Goal: Find specific page/section

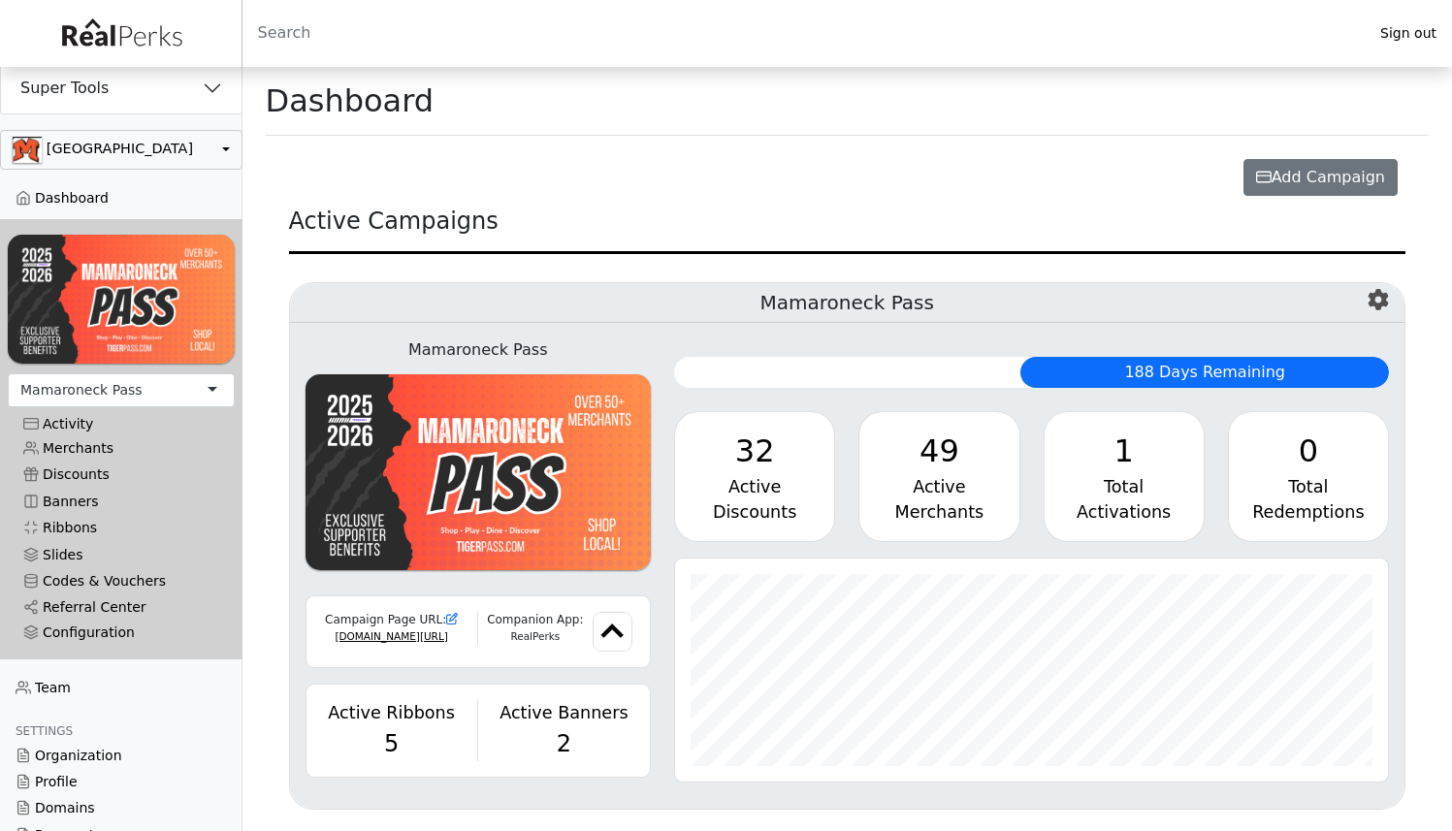
scroll to position [223, 713]
click at [118, 101] on button "Super Tools" at bounding box center [121, 88] width 241 height 50
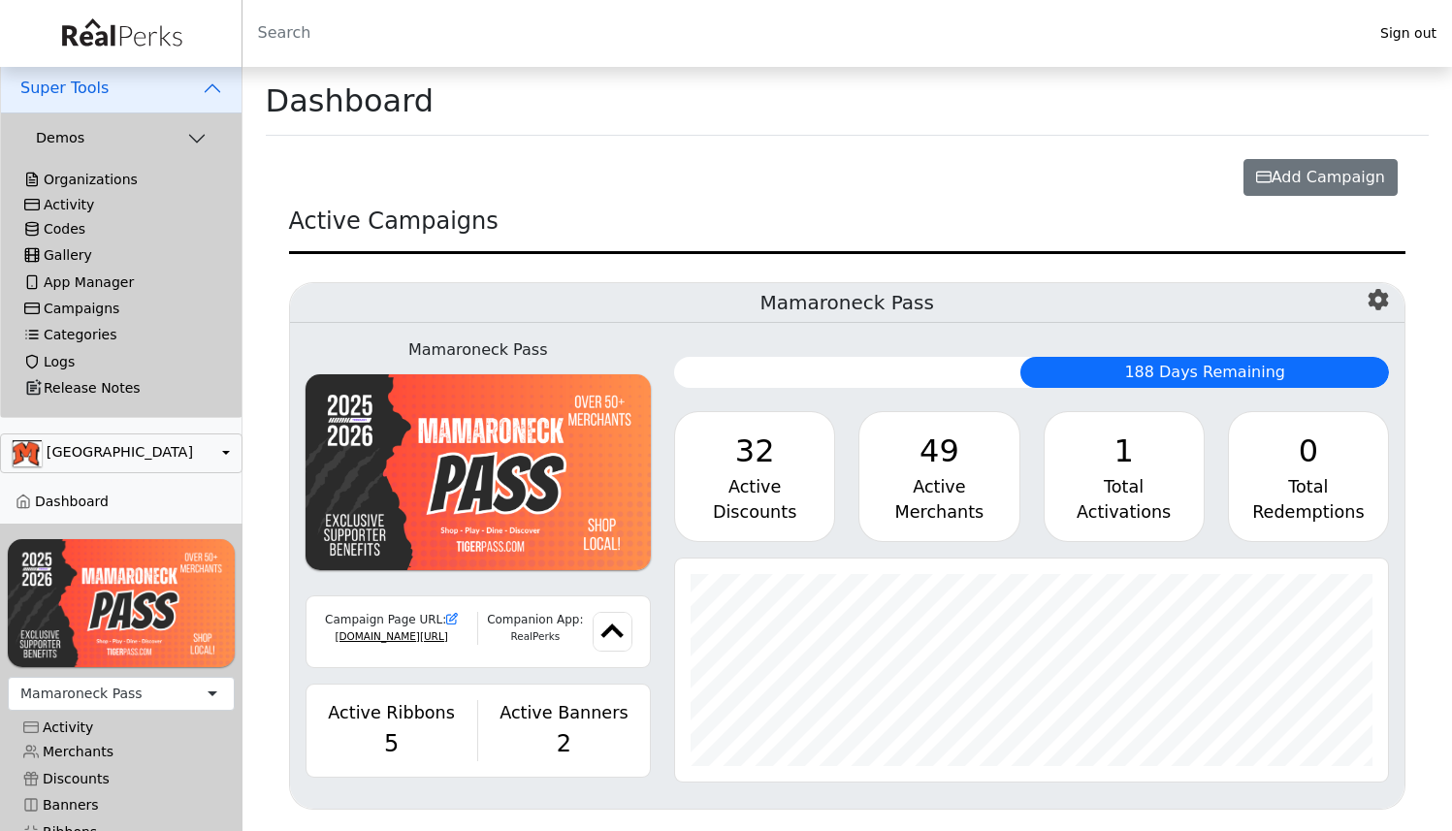
click at [76, 204] on div "Activity" at bounding box center [121, 205] width 194 height 16
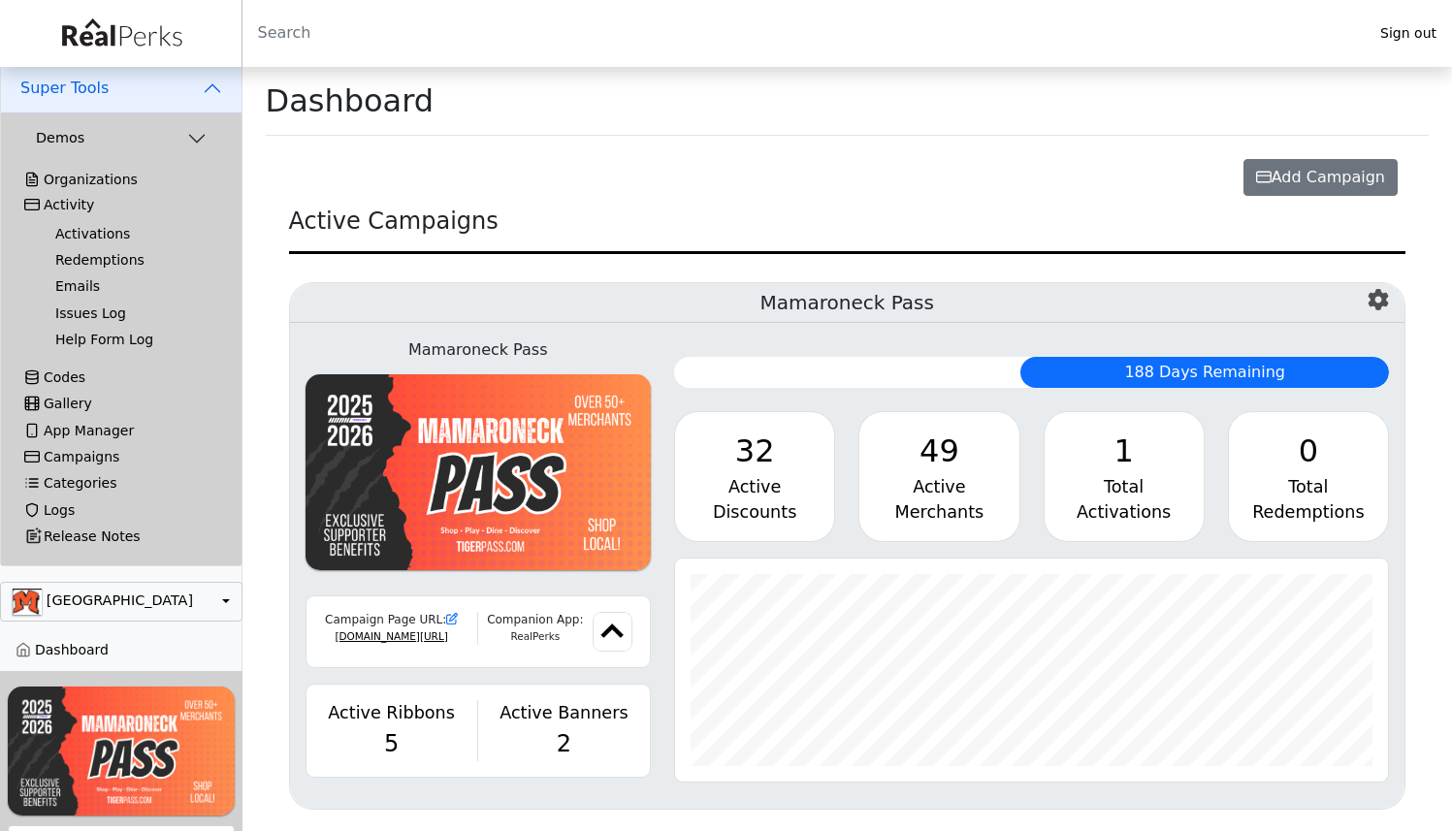
click at [71, 228] on link "Activations" at bounding box center [129, 234] width 179 height 26
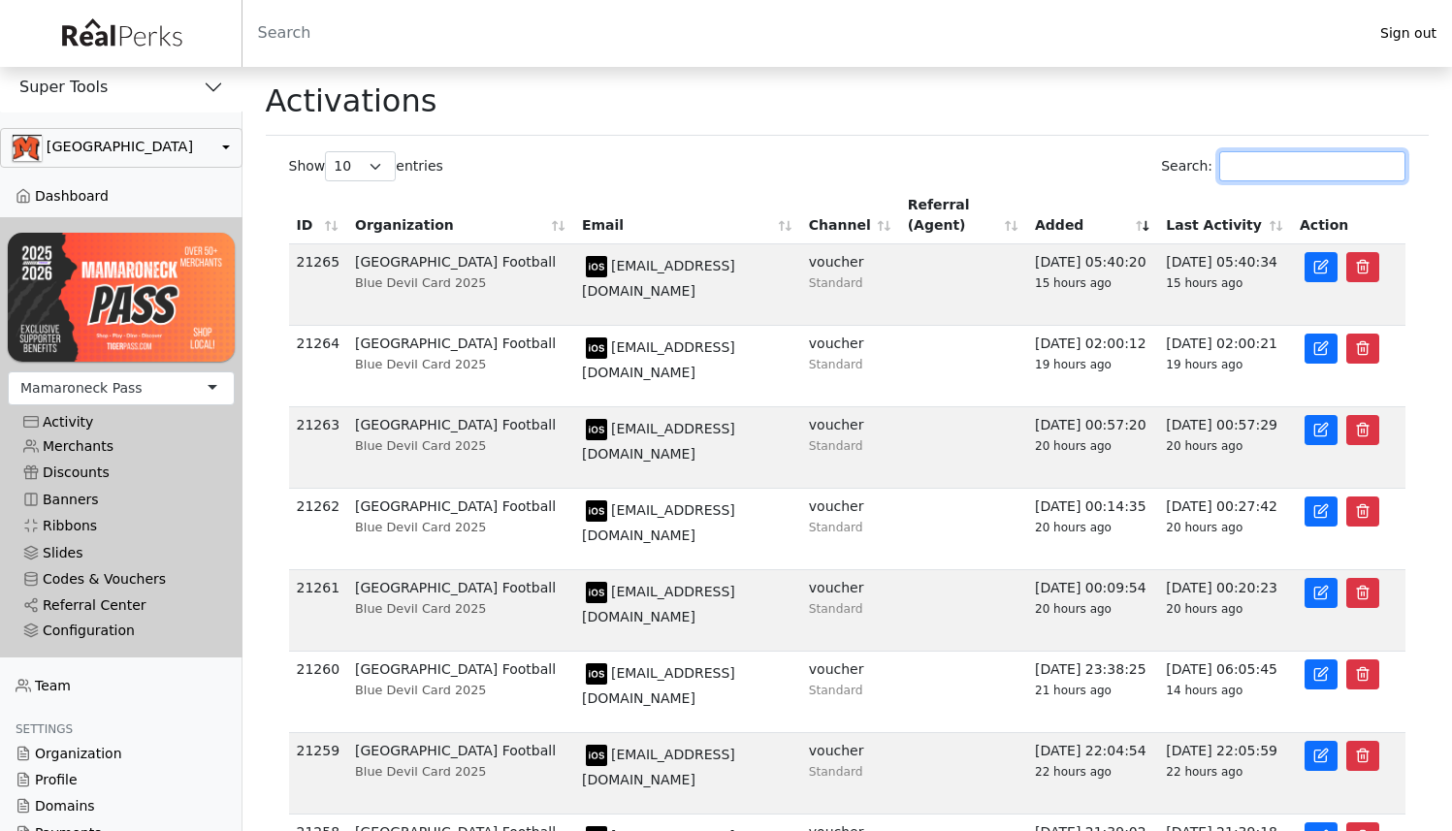
click at [1282, 157] on input "Search:" at bounding box center [1313, 166] width 186 height 30
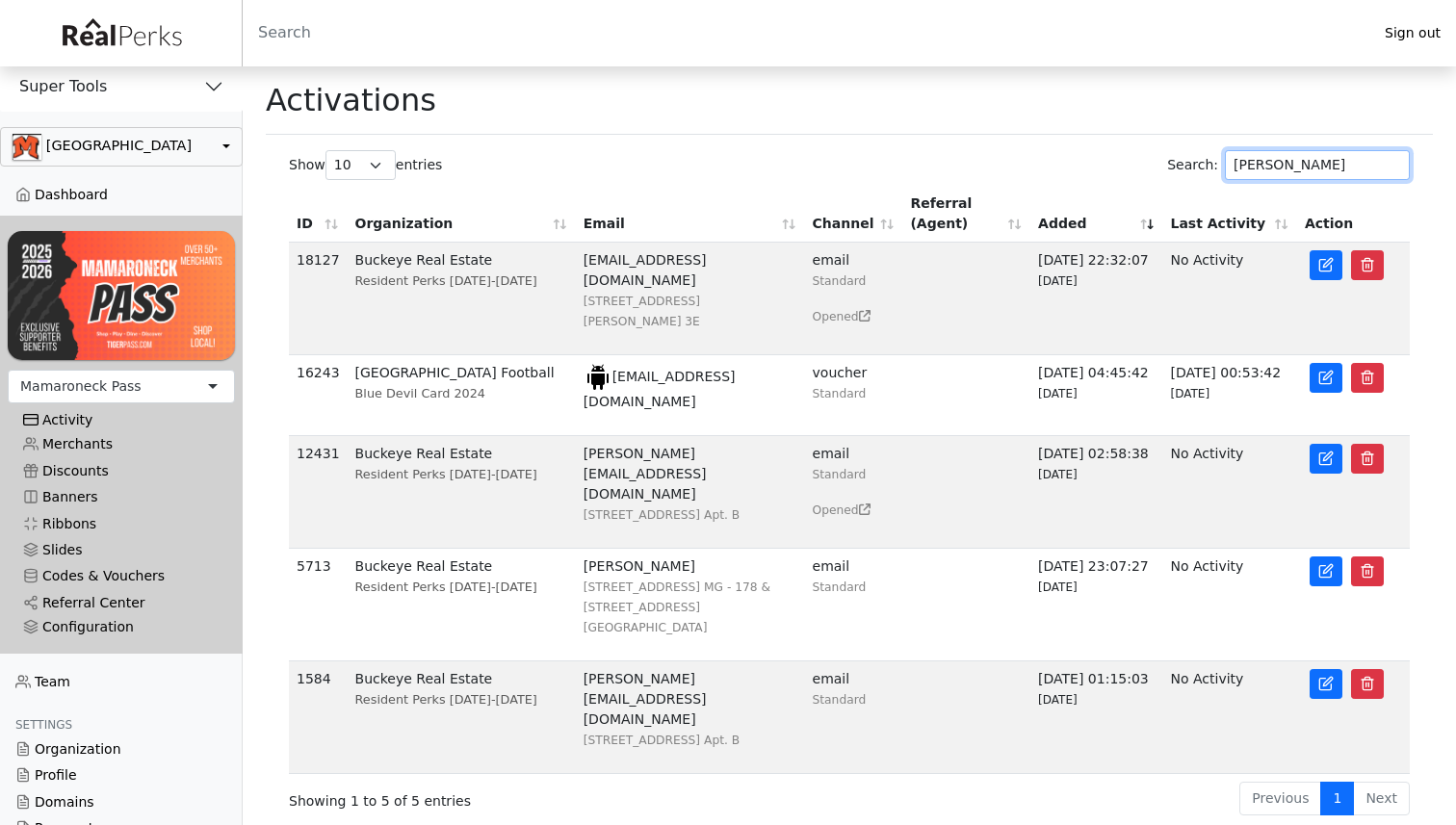
type input "[PERSON_NAME]"
